Goal: Communication & Community: Answer question/provide support

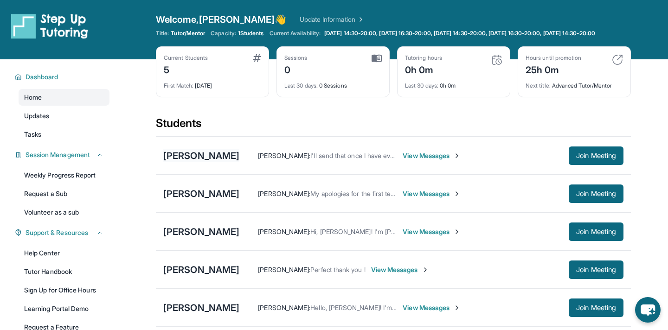
click at [200, 160] on div "[PERSON_NAME]" at bounding box center [201, 155] width 76 height 13
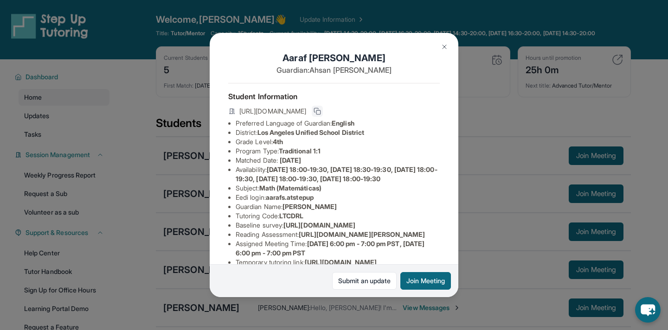
click at [321, 111] on icon at bounding box center [317, 111] width 7 height 7
click at [447, 45] on img at bounding box center [444, 46] width 7 height 7
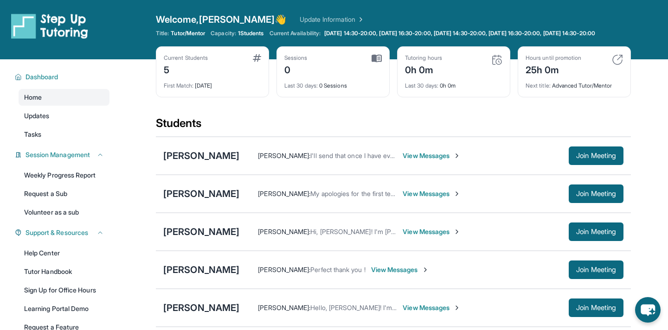
click at [403, 160] on span "View Messages" at bounding box center [432, 155] width 58 height 9
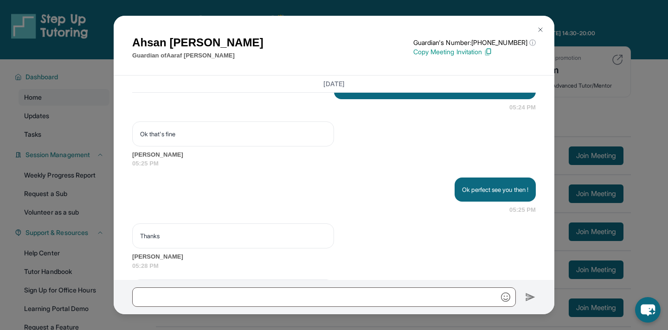
scroll to position [1157, 0]
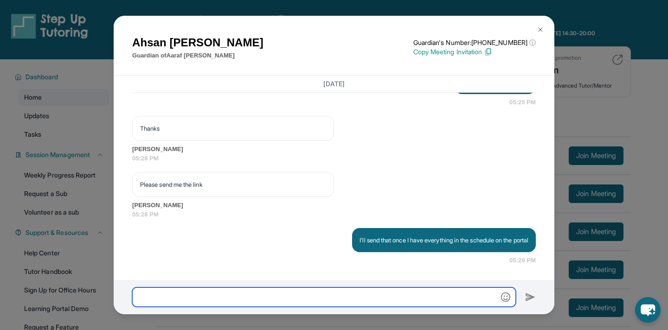
click at [259, 301] on input "text" at bounding box center [324, 297] width 384 height 19
paste input "**********"
type input "**********"
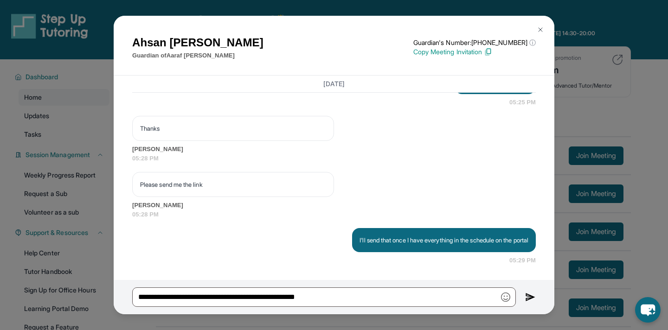
click at [529, 297] on img at bounding box center [530, 297] width 11 height 11
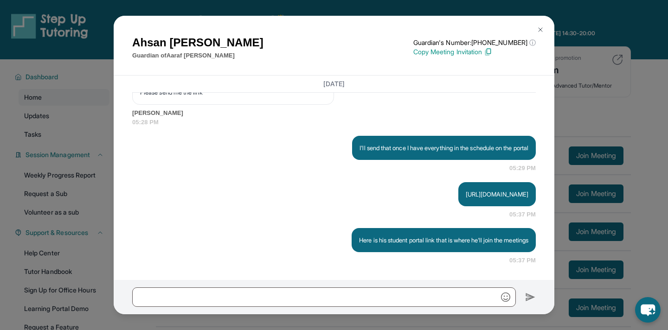
scroll to position [1258, 0]
click at [540, 25] on button at bounding box center [540, 29] width 19 height 19
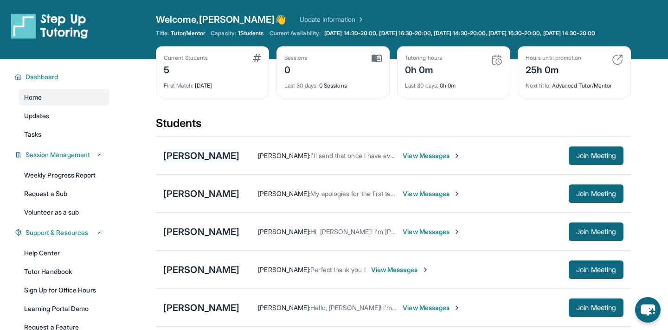
click at [192, 162] on div "[PERSON_NAME]" at bounding box center [201, 155] width 76 height 13
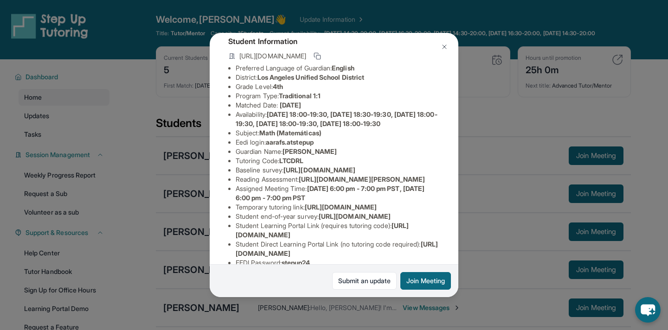
scroll to position [60, 0]
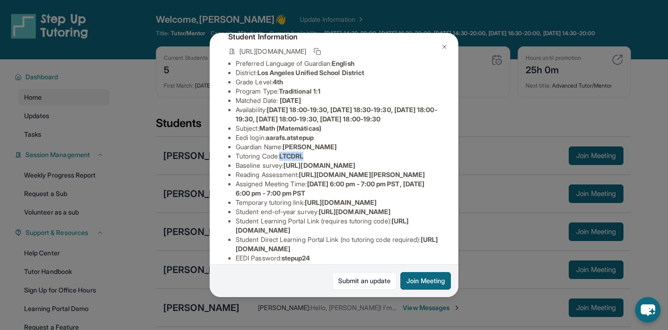
drag, startPoint x: 284, startPoint y: 165, endPoint x: 312, endPoint y: 167, distance: 28.4
click at [312, 161] on li "Tutoring Code : LTCDRL" at bounding box center [338, 156] width 204 height 9
copy span "LTCDRL"
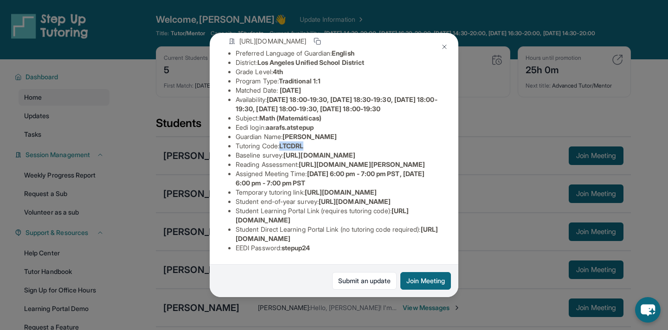
scroll to position [0, 0]
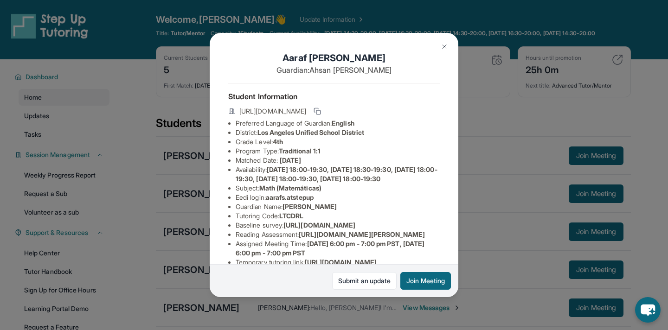
click at [375, 193] on li "Subject : Math (Matemáticas)" at bounding box center [338, 188] width 204 height 9
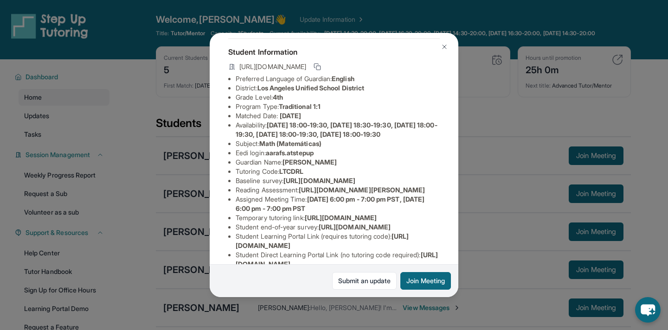
scroll to position [172, 0]
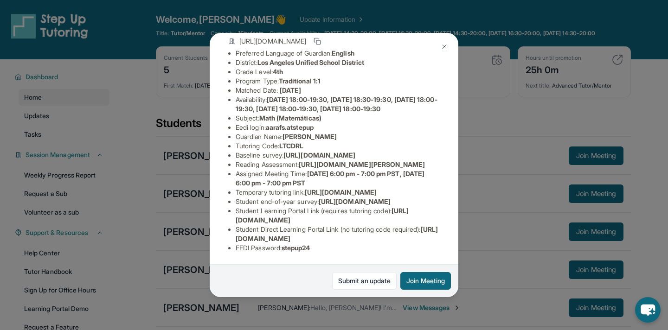
click at [446, 50] on img at bounding box center [444, 46] width 7 height 7
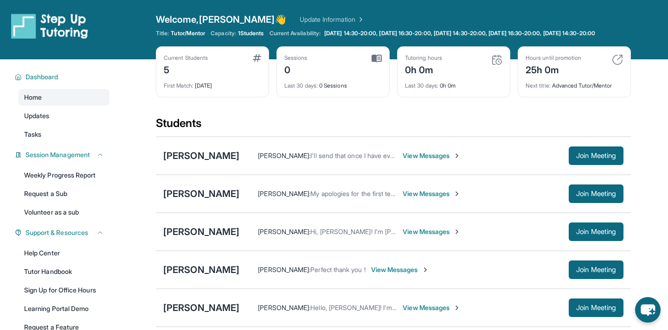
click at [403, 160] on span "View Messages" at bounding box center [432, 155] width 58 height 9
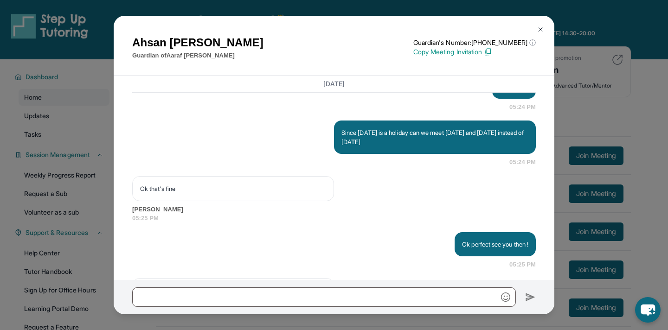
scroll to position [1258, 0]
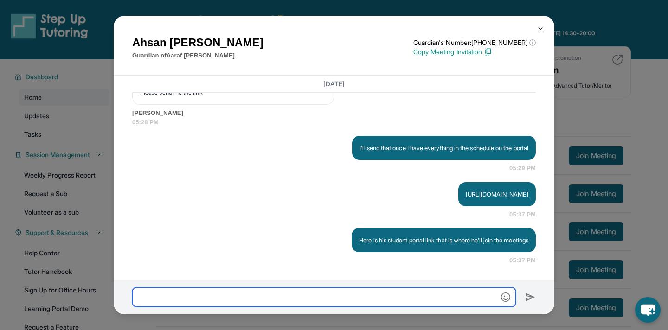
click at [284, 300] on input "text" at bounding box center [324, 297] width 384 height 19
paste input "*******"
type input "**********"
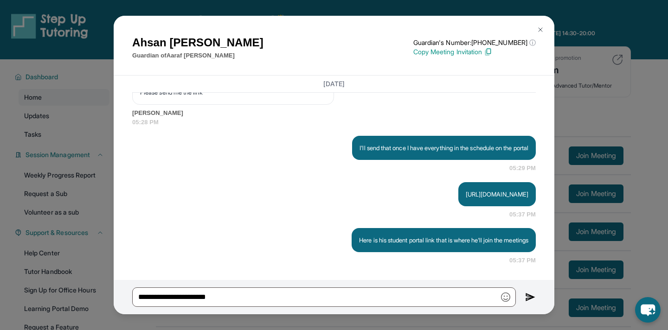
click at [526, 290] on button at bounding box center [530, 297] width 11 height 19
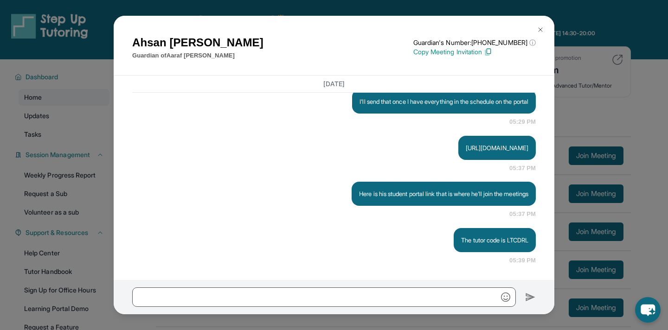
scroll to position [1304, 0]
click at [538, 25] on button at bounding box center [540, 29] width 19 height 19
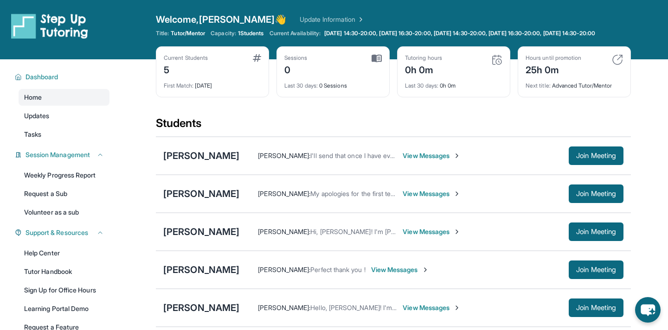
click at [420, 199] on span "View Messages" at bounding box center [432, 193] width 58 height 9
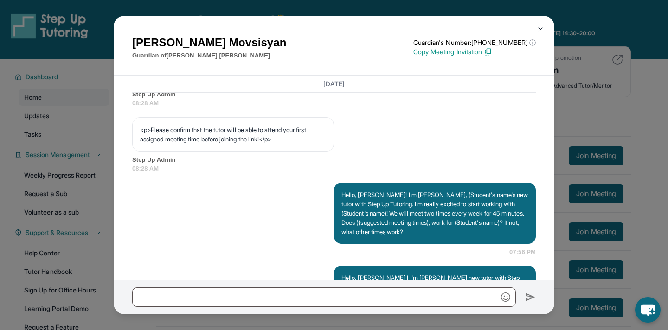
scroll to position [568, 0]
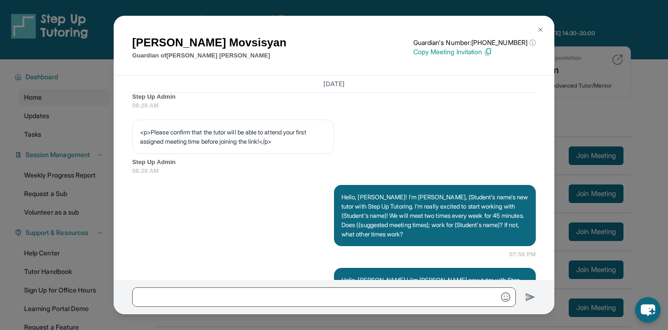
click at [538, 25] on button at bounding box center [540, 29] width 19 height 19
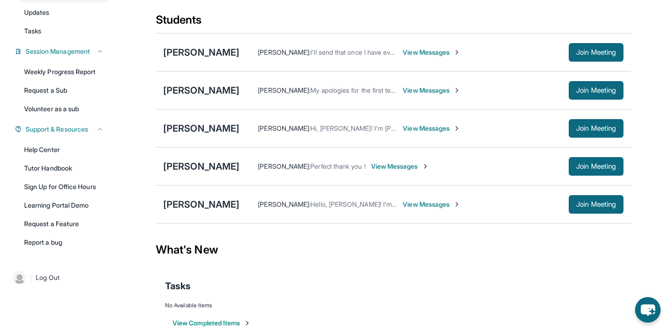
scroll to position [106, 0]
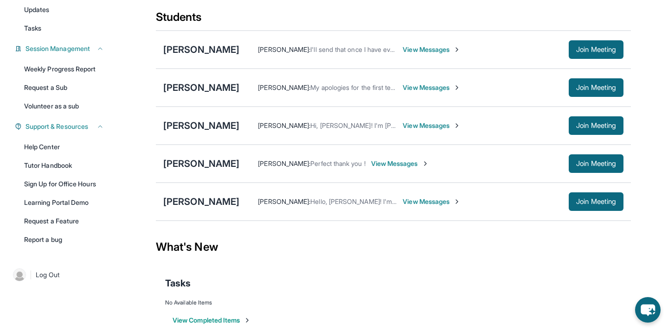
click at [415, 130] on span "View Messages" at bounding box center [432, 125] width 58 height 9
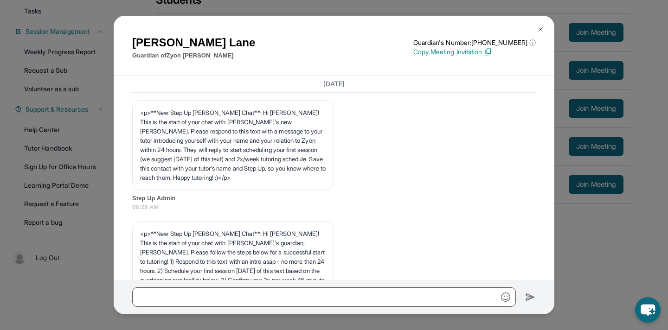
scroll to position [131, 0]
click at [540, 27] on img at bounding box center [540, 29] width 7 height 7
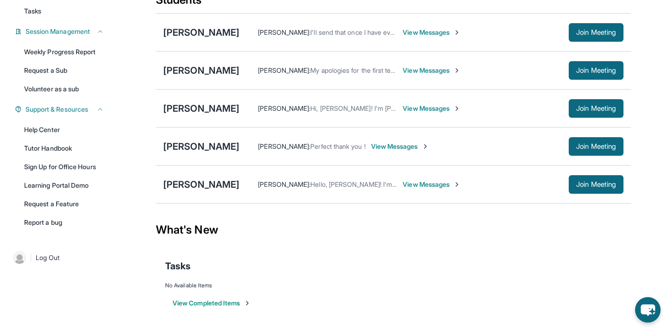
click at [377, 146] on span "View Messages" at bounding box center [400, 146] width 58 height 9
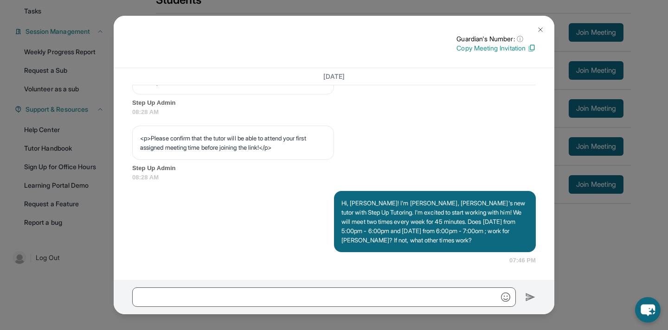
scroll to position [582, 0]
click at [539, 31] on img at bounding box center [540, 29] width 7 height 7
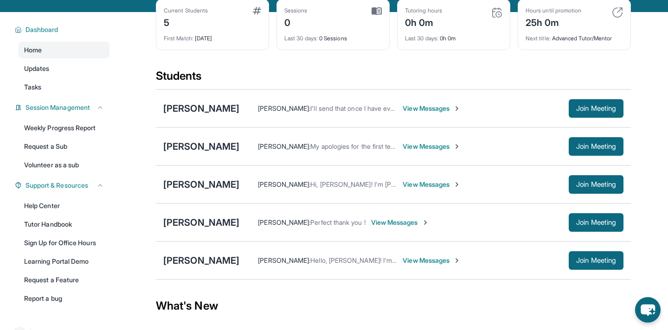
scroll to position [0, 0]
